Goal: Navigation & Orientation: Find specific page/section

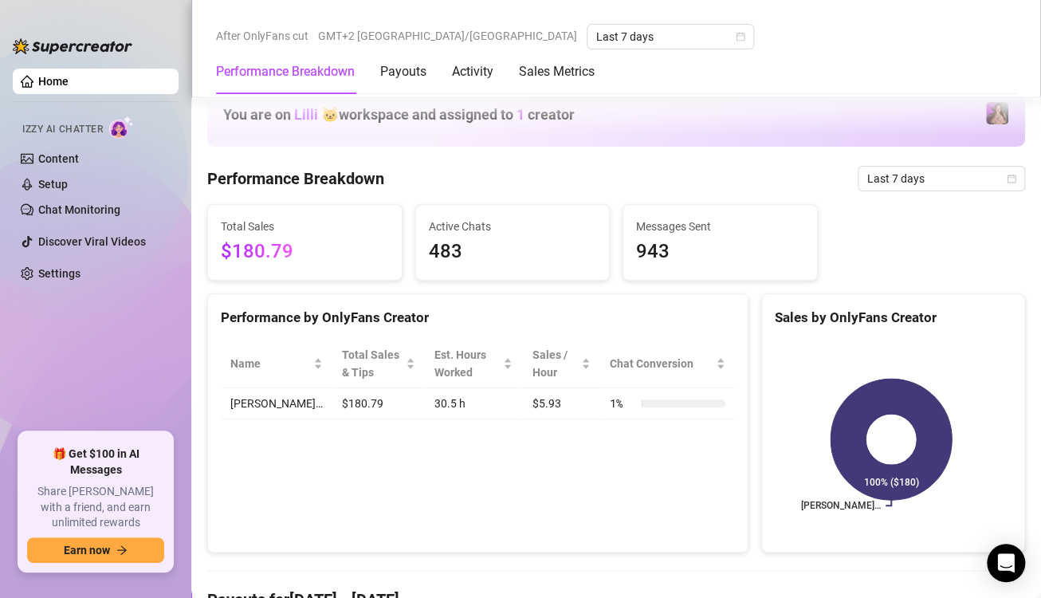
scroll to position [1196, 0]
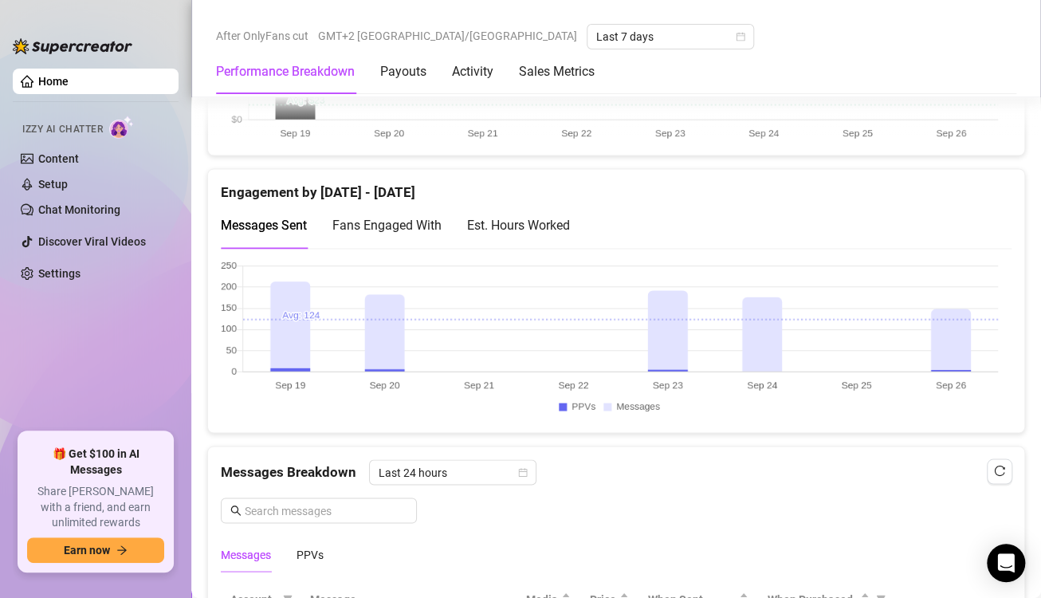
scroll to position [1116, 0]
